Goal: Task Accomplishment & Management: Manage account settings

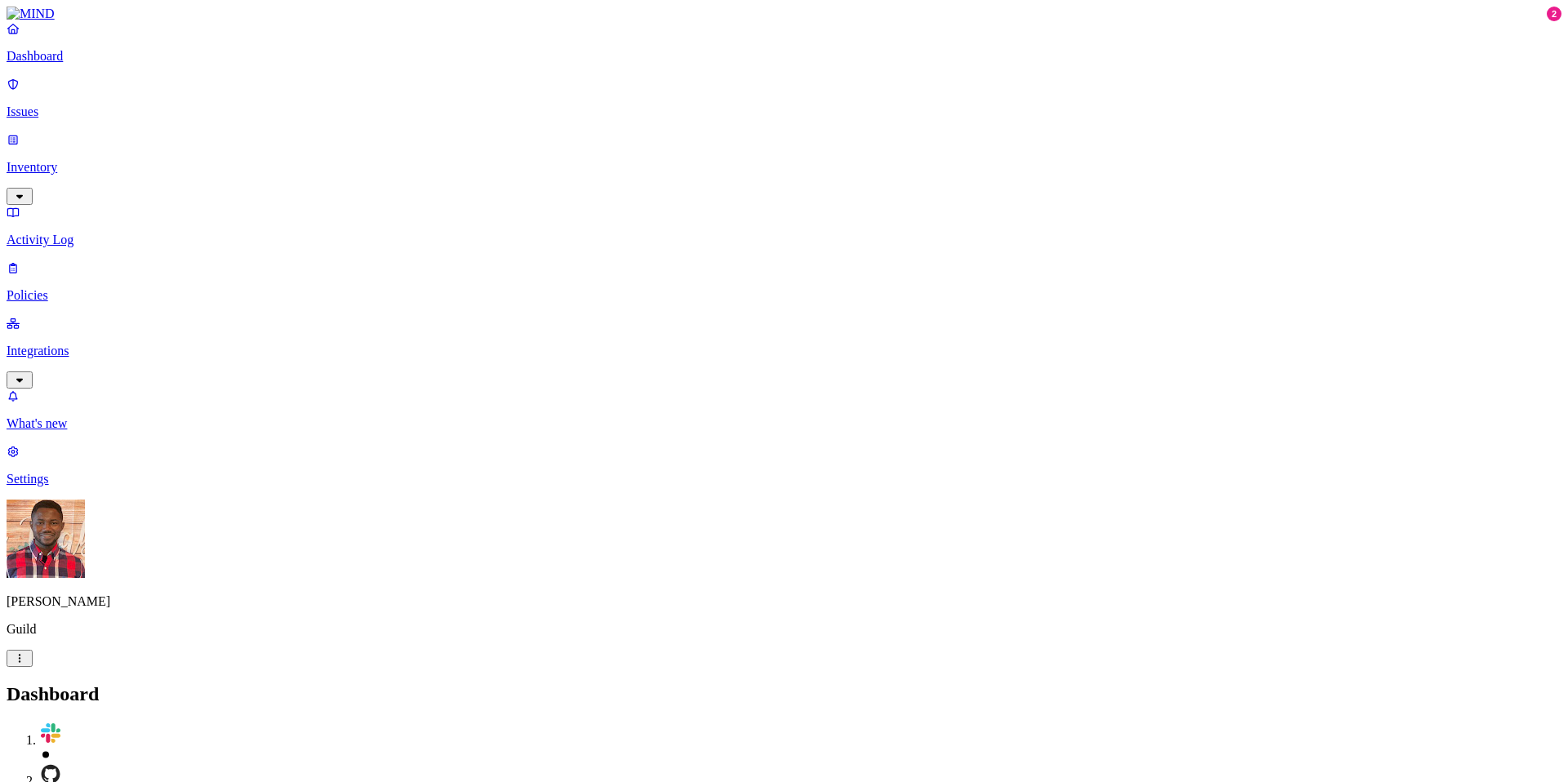
click at [98, 289] on p "Policies" at bounding box center [784, 295] width 1555 height 15
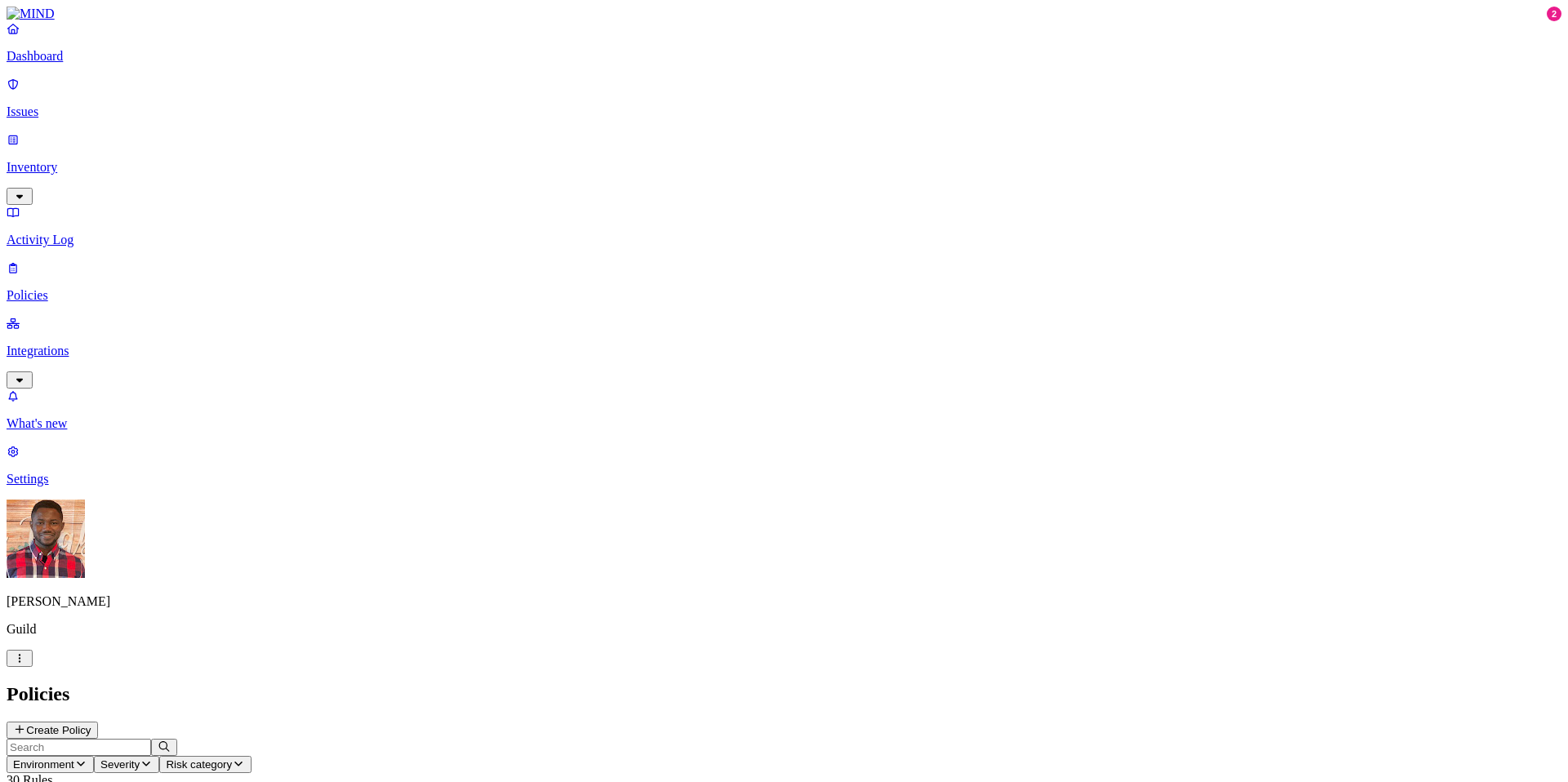
scroll to position [1, 0]
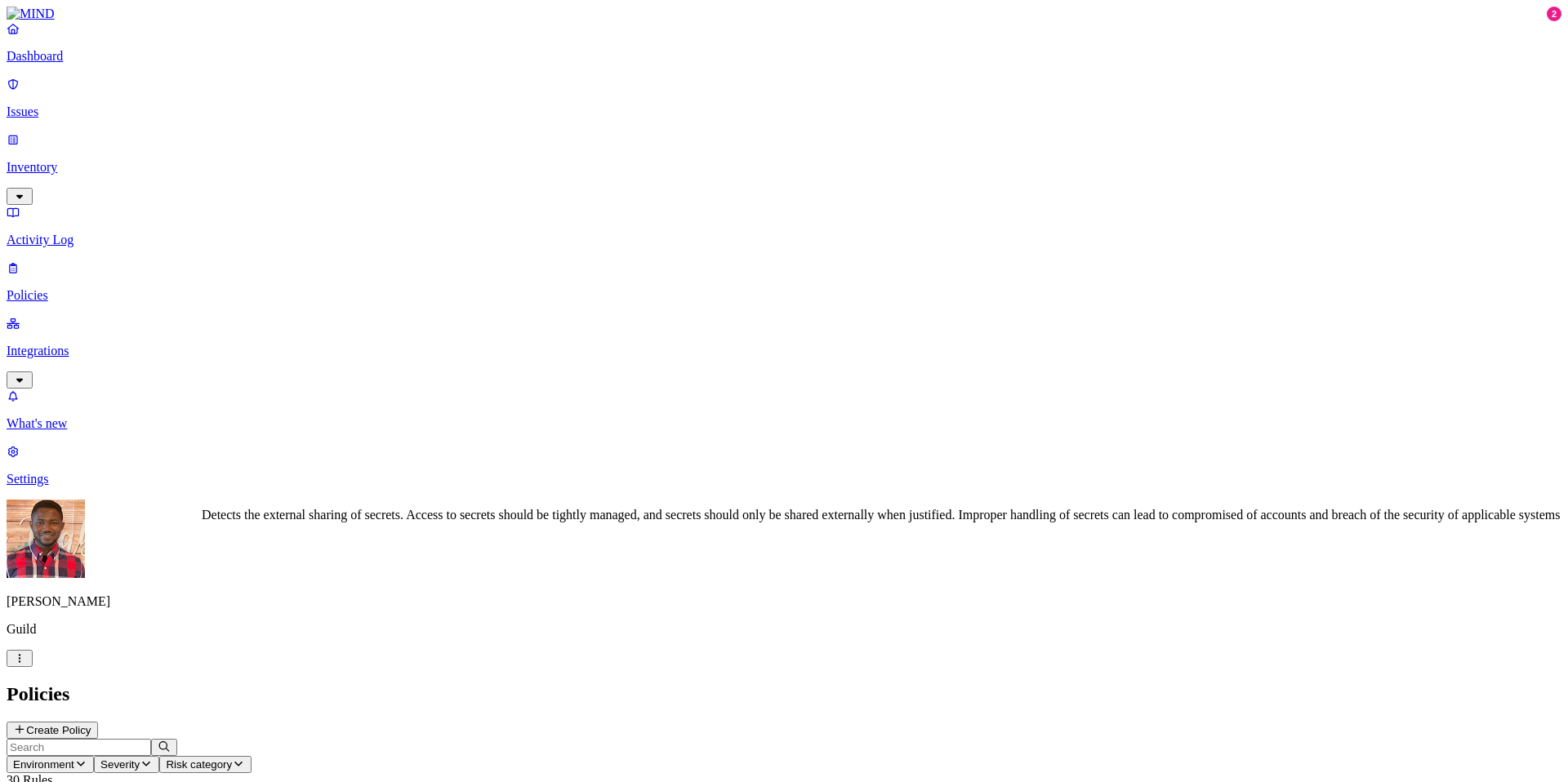
copy div "Secret shared with external user"
drag, startPoint x: 458, startPoint y: 581, endPoint x: 286, endPoint y: 576, distance: 172.1
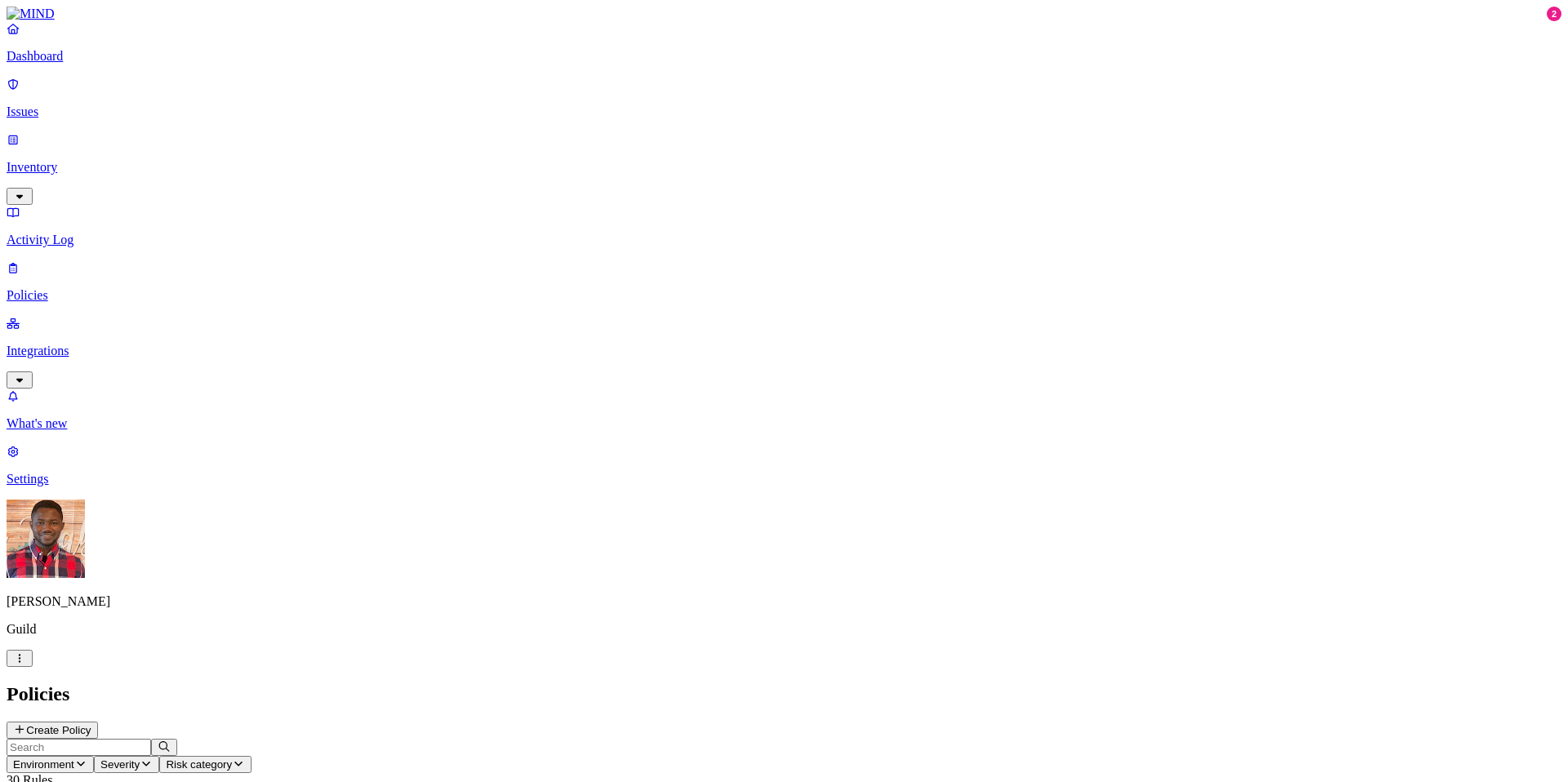
scroll to position [325, 0]
copy div "PII upload to GenAI"
drag, startPoint x: 410, startPoint y: 516, endPoint x: 283, endPoint y: 519, distance: 127.0
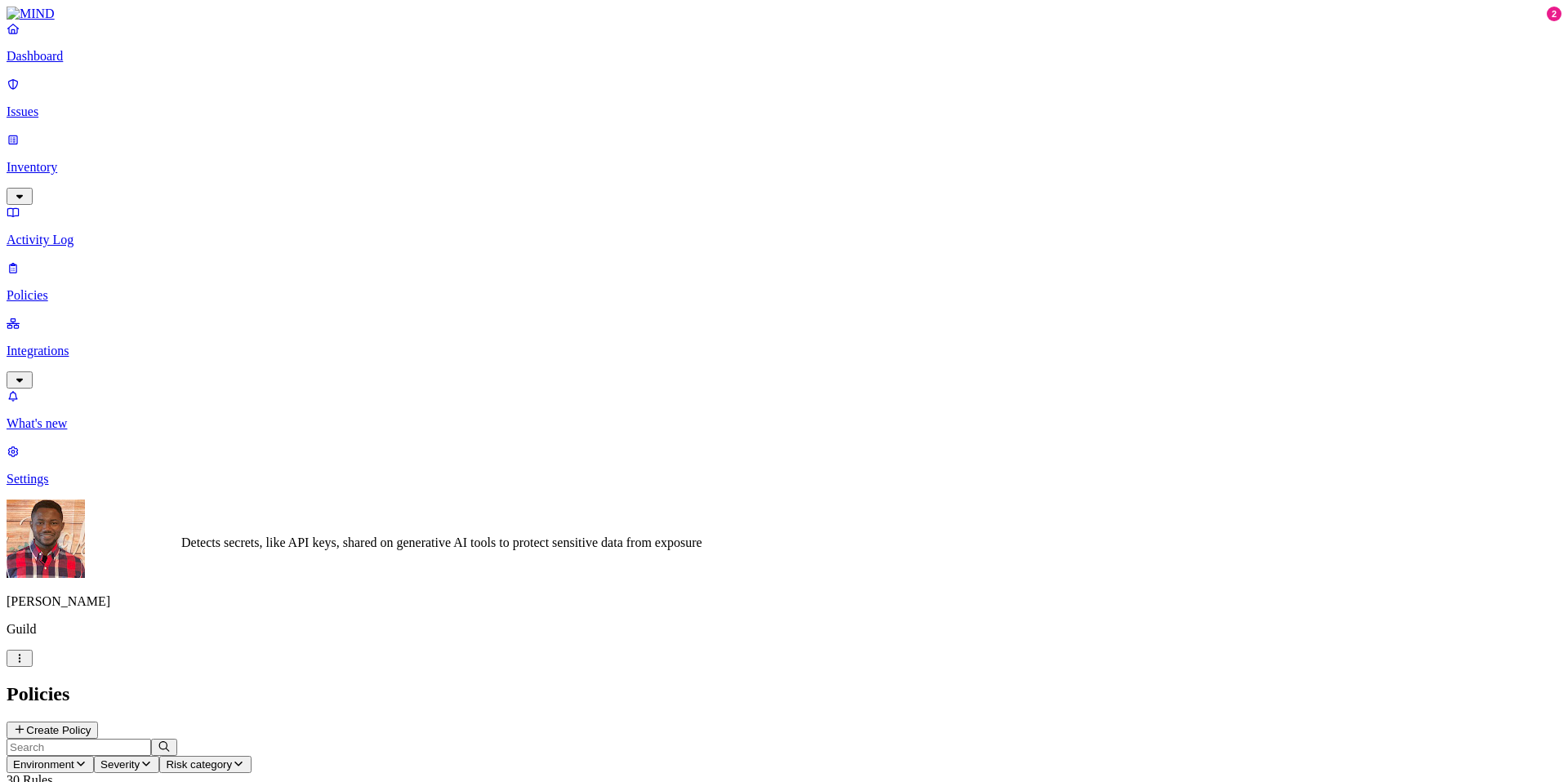
copy span "Secret upload to GenAI"
drag, startPoint x: 418, startPoint y: 580, endPoint x: 292, endPoint y: 585, distance: 126.1
